Goal: Task Accomplishment & Management: Manage account settings

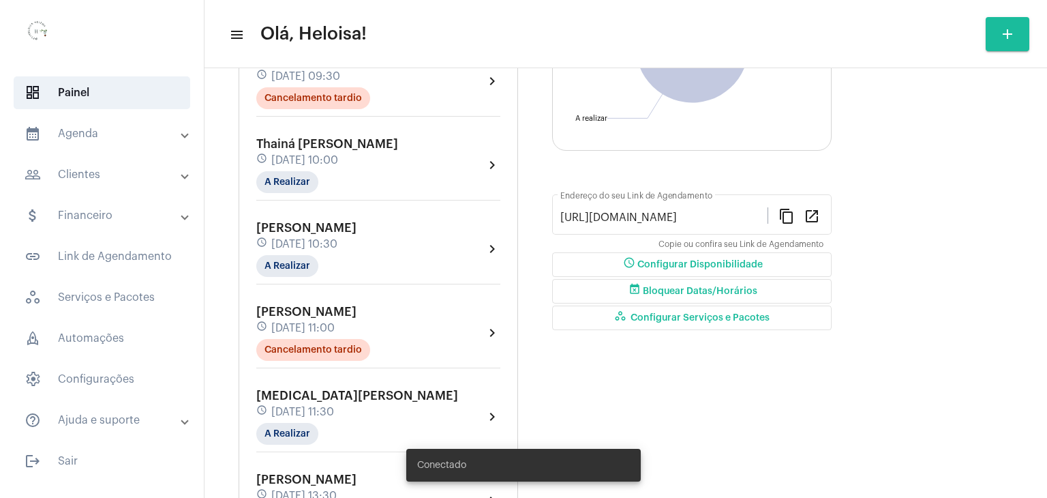
scroll to position [279, 0]
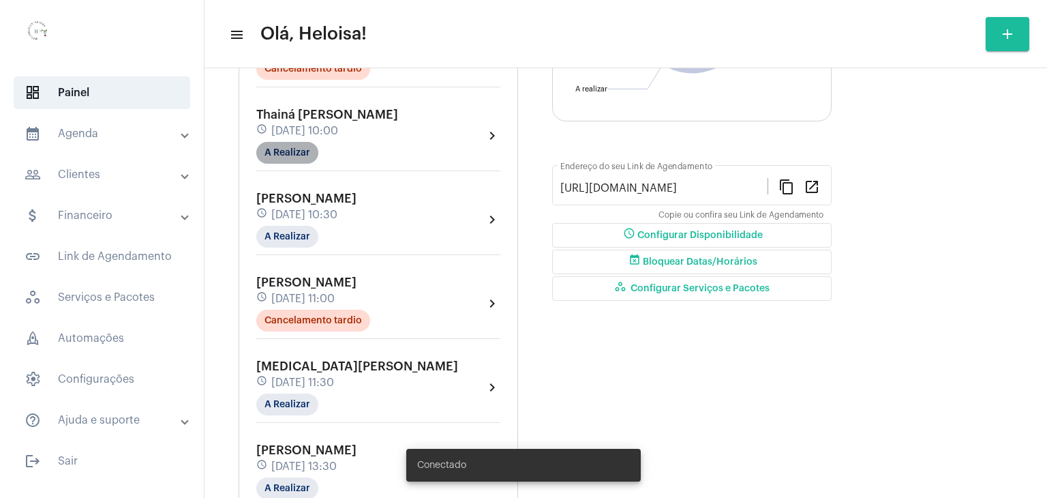
click at [271, 151] on mat-chip "A Realizar" at bounding box center [287, 153] width 62 height 22
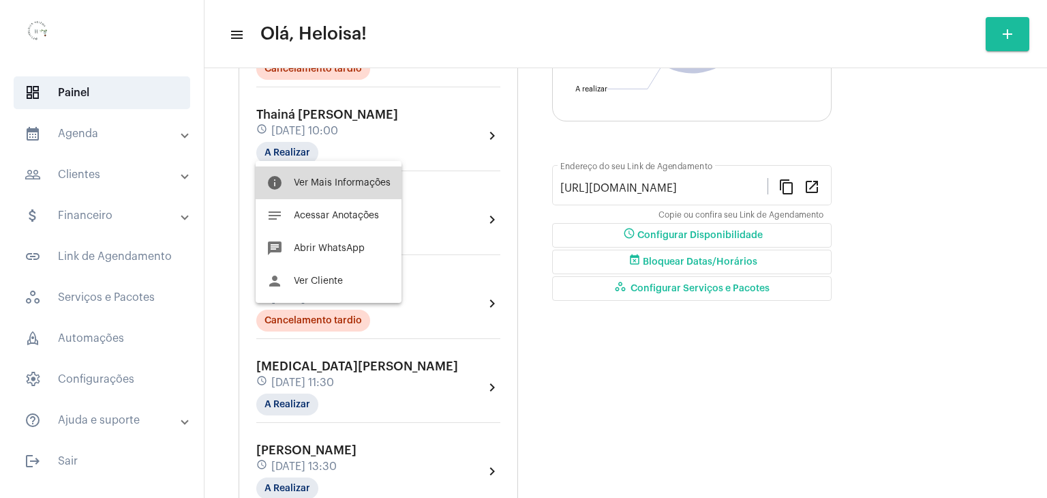
click at [331, 181] on span "Ver Mais Informações" at bounding box center [342, 183] width 97 height 10
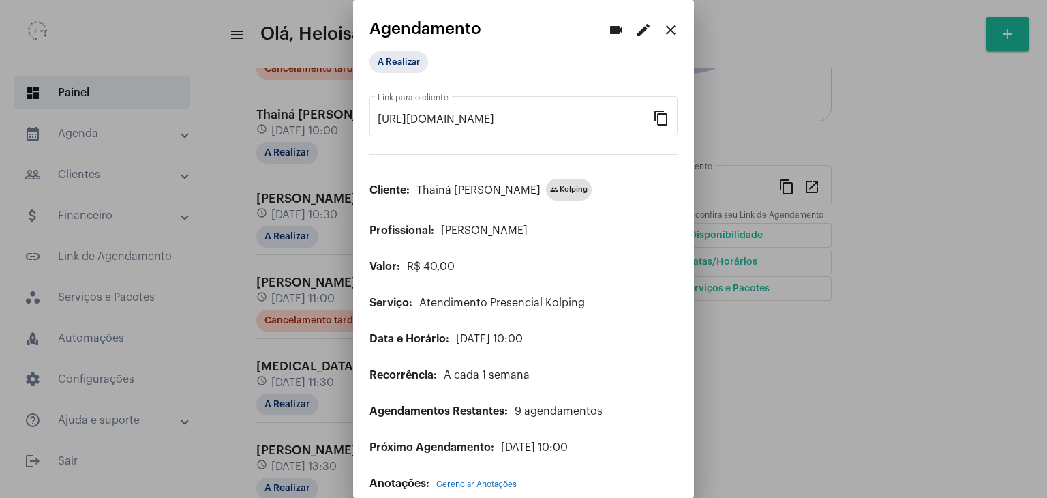
click at [401, 74] on div "A Realizar" at bounding box center [438, 61] width 142 height 27
click at [395, 67] on mat-chip "A Realizar" at bounding box center [399, 62] width 59 height 22
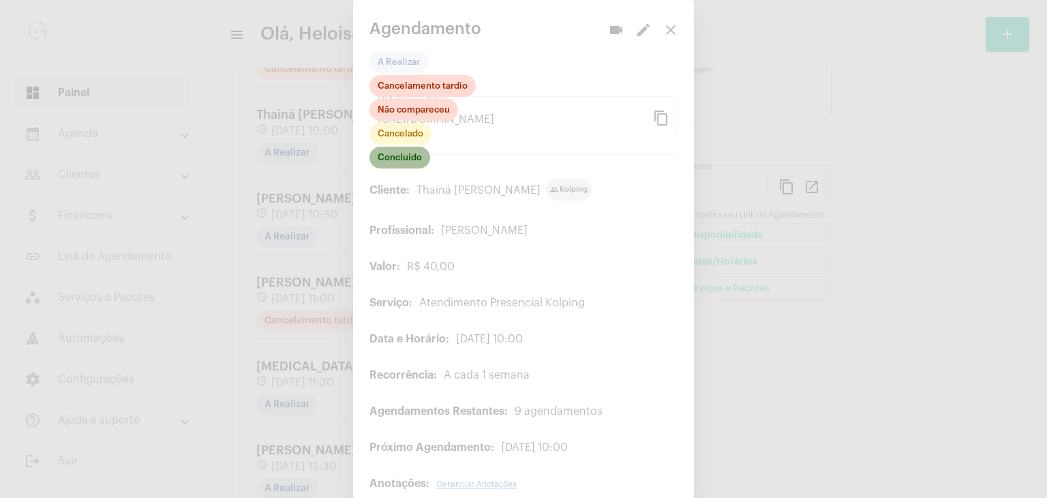
click at [398, 159] on mat-chip "Concluído" at bounding box center [400, 158] width 61 height 22
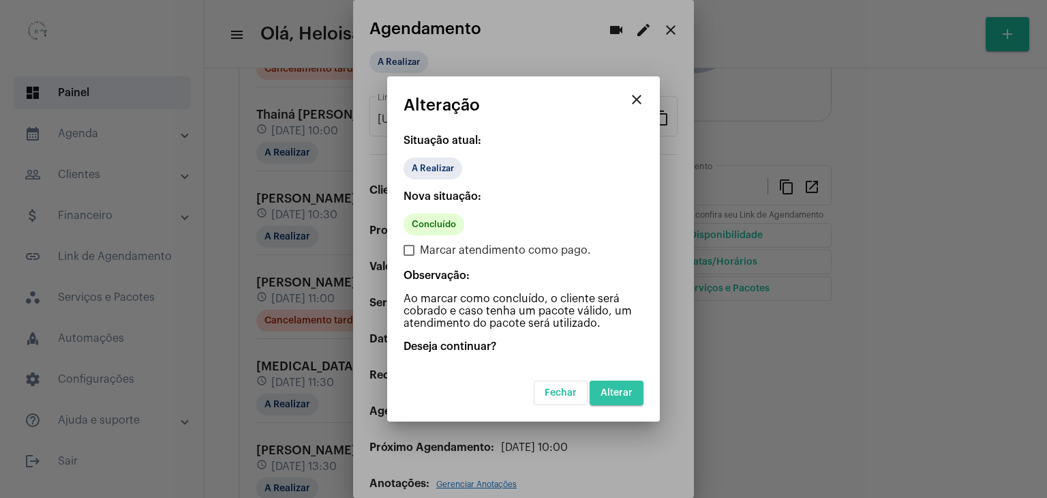
click at [624, 397] on button "Alterar" at bounding box center [617, 392] width 54 height 25
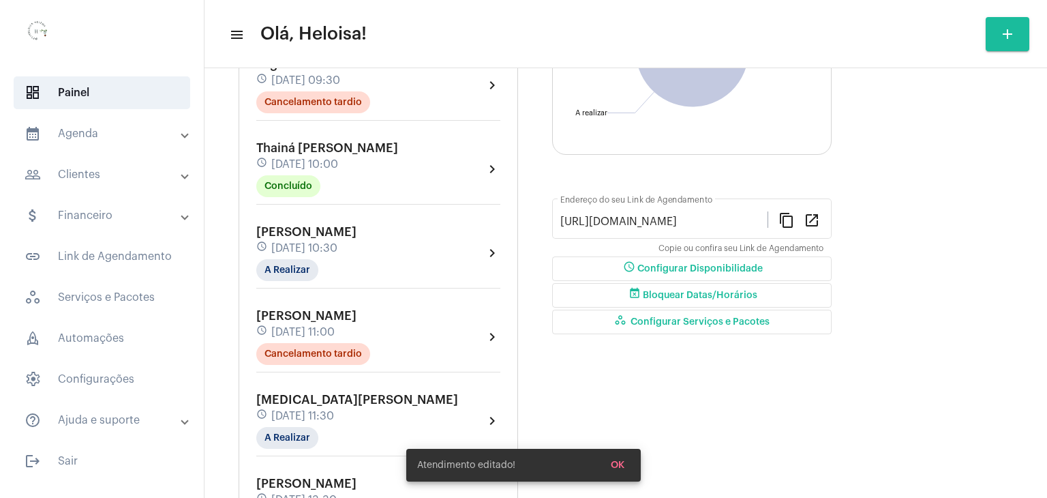
scroll to position [273, 0]
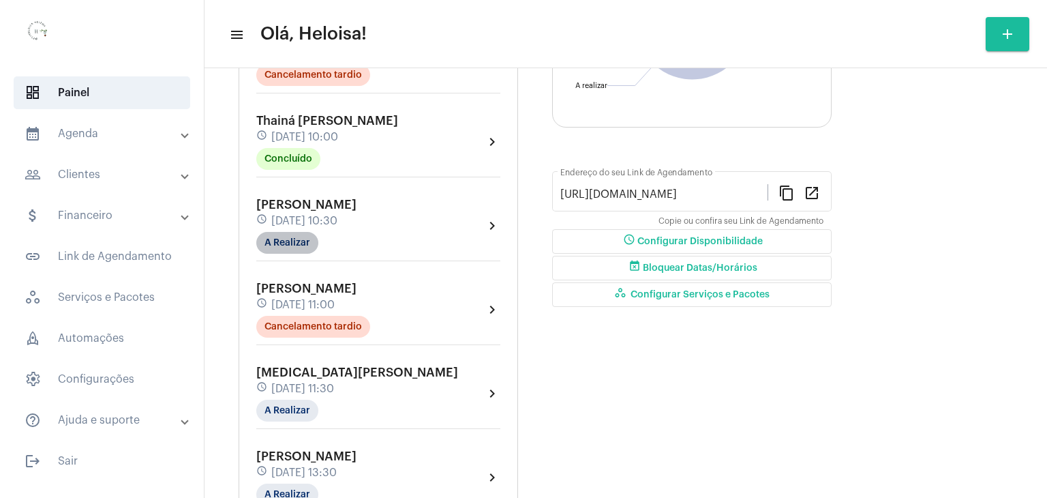
click at [290, 245] on mat-chip "A Realizar" at bounding box center [287, 243] width 62 height 22
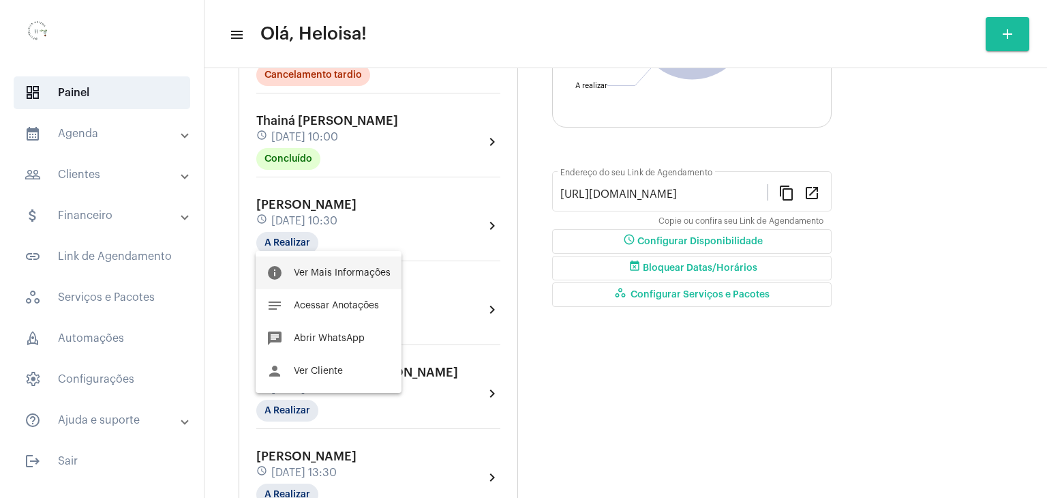
click at [348, 271] on span "Ver Mais Informações" at bounding box center [342, 273] width 97 height 10
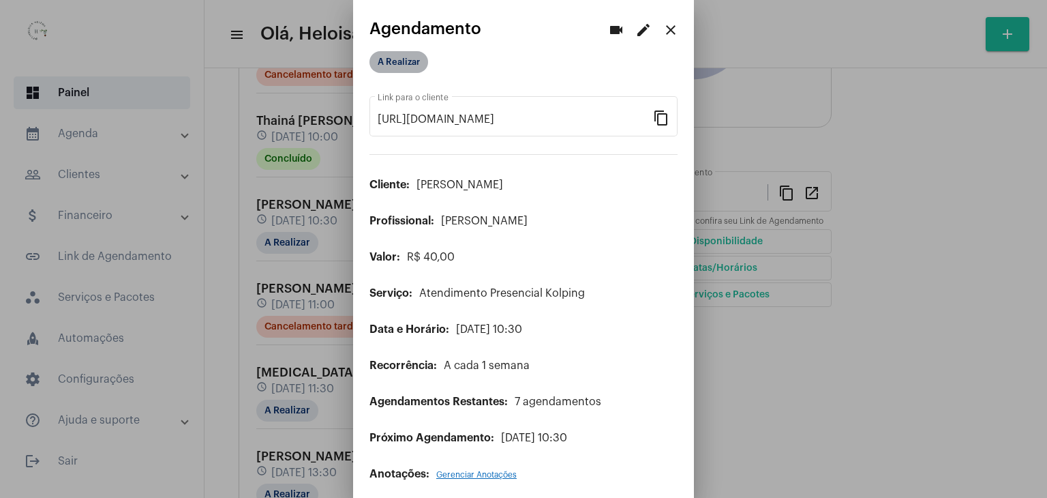
click at [394, 61] on mat-chip "A Realizar" at bounding box center [399, 62] width 59 height 22
